Goal: Information Seeking & Learning: Learn about a topic

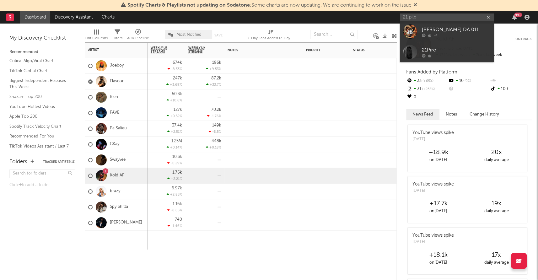
click at [157, 96] on div "50.3k +10.6 %" at bounding box center [166, 96] width 31 height 15
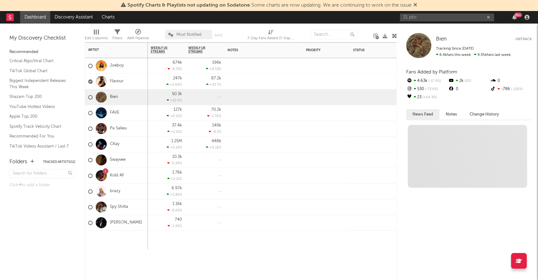
click at [184, 97] on div "50.3k +10.6 %" at bounding box center [166, 97] width 38 height 16
click at [178, 96] on div "50.3k +10.6 %" at bounding box center [166, 96] width 31 height 15
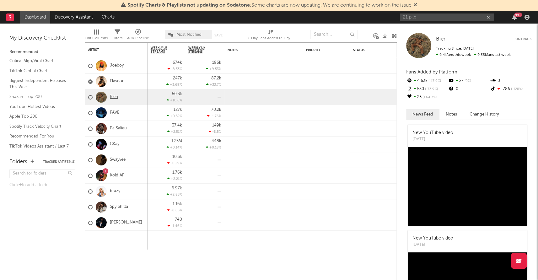
click at [113, 97] on link "Bien" at bounding box center [114, 96] width 8 height 5
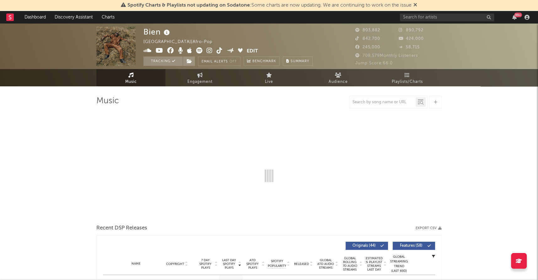
select select "6m"
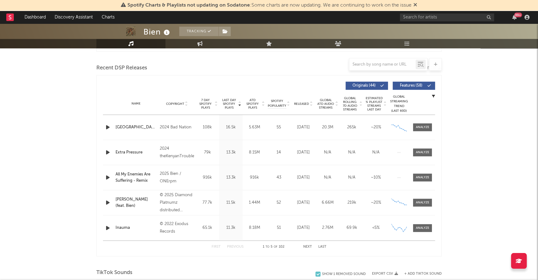
scroll to position [209, 0]
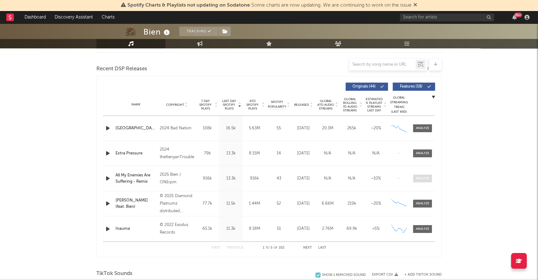
click at [420, 178] on div at bounding box center [422, 178] width 13 height 5
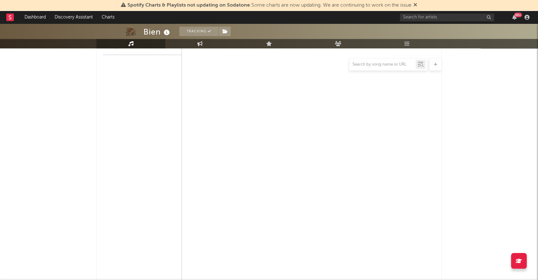
scroll to position [408, 0]
